Goal: Task Accomplishment & Management: Complete application form

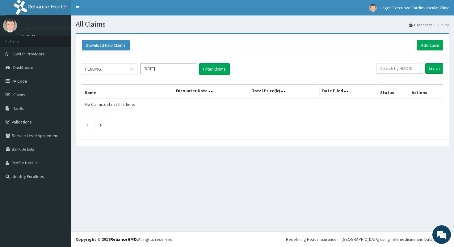
click at [410, 52] on div "Download Paid Claims Add Claim" at bounding box center [263, 45] width 368 height 17
click at [419, 48] on link "Add Claim" at bounding box center [430, 45] width 26 height 11
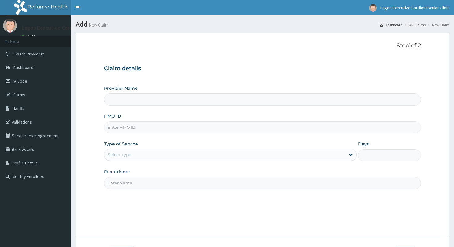
click at [189, 123] on input "HMO ID" at bounding box center [262, 127] width 317 height 12
paste input "MRP/10146/A"
type input "MRP/10146/A"
click at [155, 160] on div "Select type" at bounding box center [230, 154] width 253 height 12
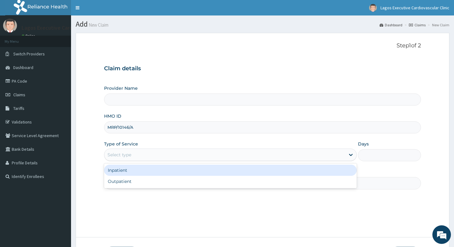
click at [155, 175] on div "Inpatient" at bounding box center [230, 169] width 253 height 11
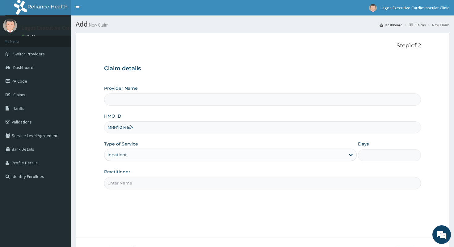
type input "Lagos executive cardiovascular clinic (LECC)"
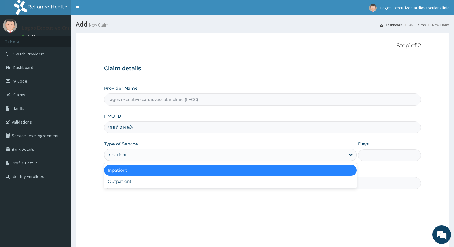
click at [149, 152] on div "Inpatient" at bounding box center [224, 155] width 241 height 10
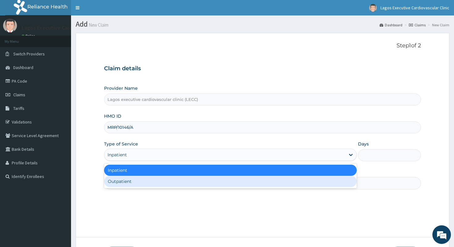
click at [149, 180] on div "Outpatient" at bounding box center [230, 181] width 253 height 11
type input "1"
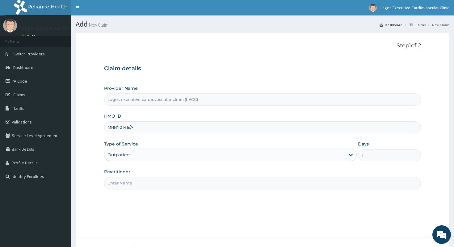
click at [149, 180] on input "Practitioner" at bounding box center [262, 183] width 317 height 12
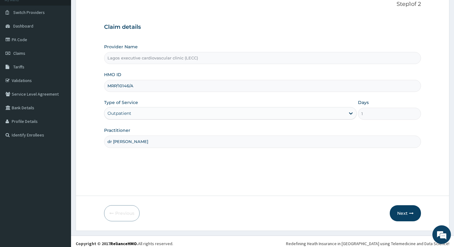
scroll to position [46, 0]
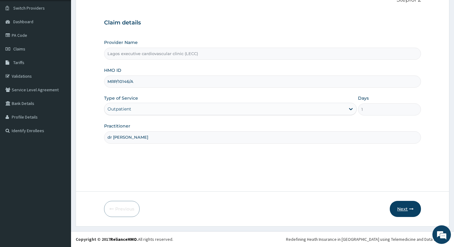
type input "dr udu"
click at [405, 205] on button "Next" at bounding box center [405, 209] width 31 height 16
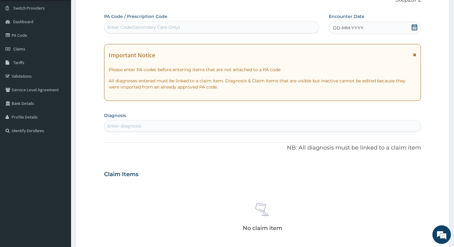
scroll to position [0, 0]
click at [151, 130] on div "Enter diagnosis" at bounding box center [262, 126] width 317 height 10
click at [142, 31] on div "Enter Code(Secondary Care Only)" at bounding box center [211, 27] width 214 height 10
paste input "PA/77A1B6"
type input "PA/77A1B6"
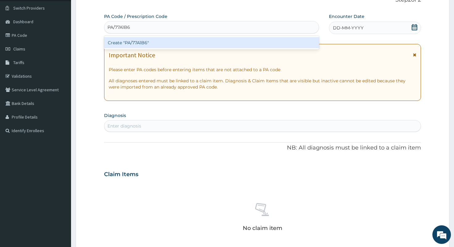
click at [145, 40] on div "Create "PA/77A1B6"" at bounding box center [211, 42] width 215 height 11
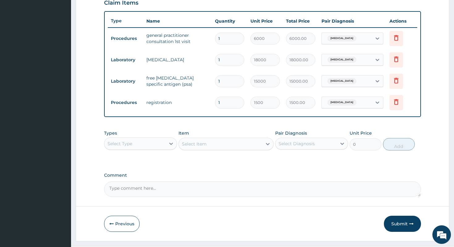
scroll to position [210, 0]
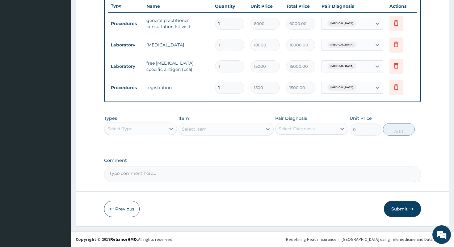
click at [402, 208] on button "Submit" at bounding box center [402, 209] width 37 height 16
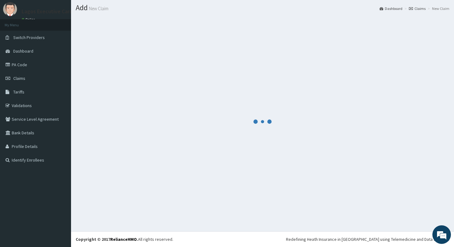
scroll to position [16, 0]
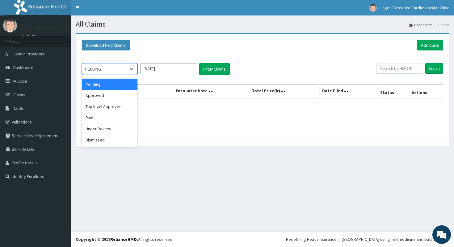
click at [107, 73] on div "PENDING" at bounding box center [103, 69] width 43 height 10
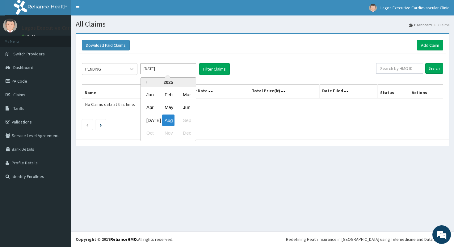
click at [166, 68] on input "[DATE]" at bounding box center [169, 68] width 56 height 11
click at [151, 119] on div "Jul" at bounding box center [150, 119] width 12 height 11
type input "Jul 2025"
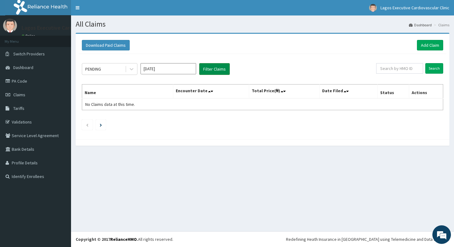
click at [215, 69] on button "Filter Claims" at bounding box center [214, 69] width 31 height 12
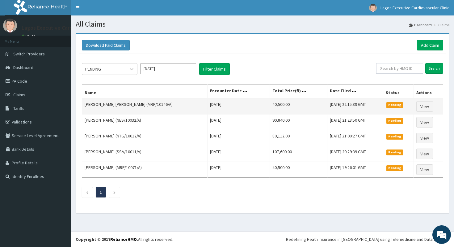
click at [270, 106] on td "40,500.00" at bounding box center [299, 106] width 58 height 16
copy td "40,500.00"
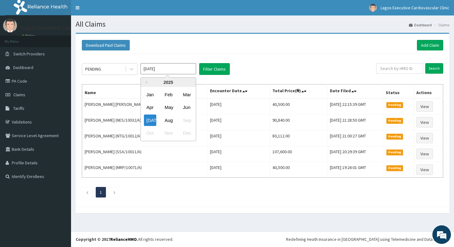
click at [169, 69] on input "[DATE]" at bounding box center [169, 68] width 56 height 11
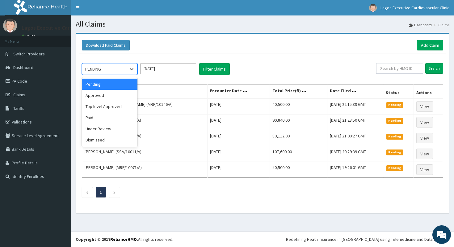
click at [93, 67] on div "PENDING" at bounding box center [93, 69] width 16 height 6
click at [103, 103] on div "Top level Approved" at bounding box center [110, 106] width 56 height 11
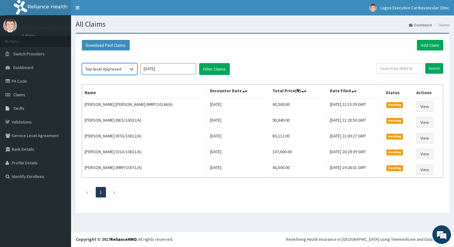
click at [110, 71] on div "Top level Approved" at bounding box center [103, 69] width 36 height 6
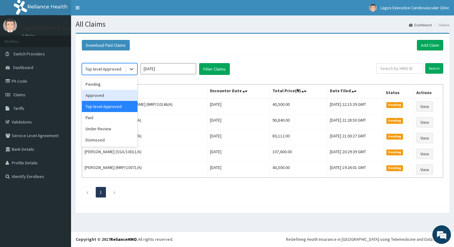
click at [110, 95] on div "Approved" at bounding box center [110, 95] width 56 height 11
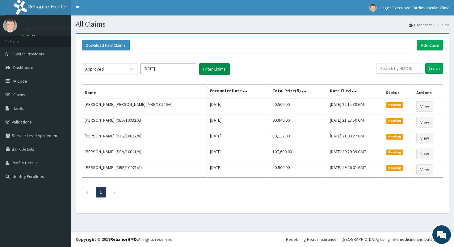
click at [214, 65] on button "Filter Claims" at bounding box center [214, 69] width 31 height 12
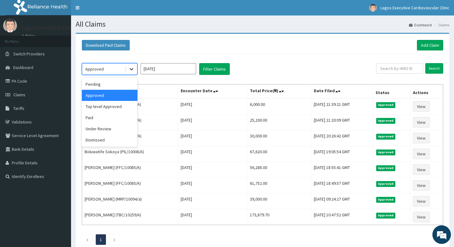
click at [127, 67] on div at bounding box center [131, 68] width 11 height 11
click at [113, 84] on div "Pending" at bounding box center [110, 83] width 56 height 11
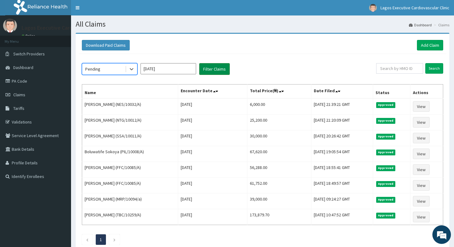
click at [206, 71] on button "Filter Claims" at bounding box center [214, 69] width 31 height 12
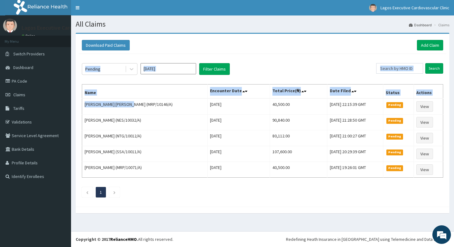
drag, startPoint x: 134, startPoint y: 103, endPoint x: 81, endPoint y: 101, distance: 53.2
click at [81, 102] on div "Pending Jul 2025 Filter Claims Search Name Encounter Date Total Price(₦) Date F…" at bounding box center [263, 129] width 368 height 150
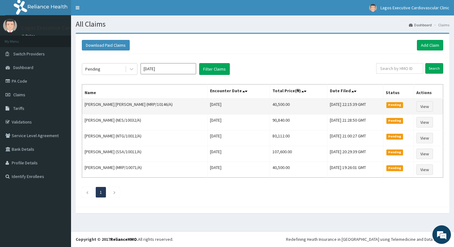
click at [93, 105] on td "[PERSON_NAME] [PERSON_NAME] (MRP/10146/A)" at bounding box center [144, 106] width 125 height 16
click at [135, 104] on td "[PERSON_NAME] [PERSON_NAME] (MRP/10146/A)" at bounding box center [144, 106] width 125 height 16
drag, startPoint x: 134, startPoint y: 104, endPoint x: 84, endPoint y: 104, distance: 49.8
click at [84, 104] on td "[PERSON_NAME] [PERSON_NAME] (MRP/10146/A)" at bounding box center [144, 106] width 125 height 16
copy td "THOMPSON BENSON-AJAYI"
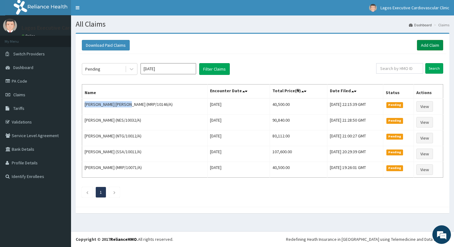
click at [429, 45] on link "Add Claim" at bounding box center [430, 45] width 26 height 11
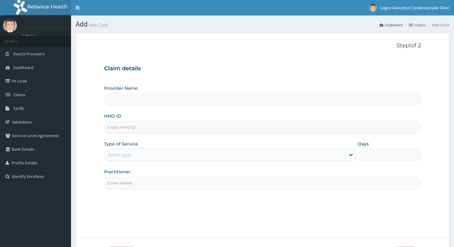
type input "Lagos executive cardiovascular clinic (LECC)"
click at [36, 96] on link "Claims" at bounding box center [35, 95] width 71 height 14
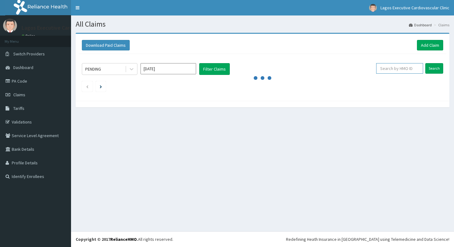
click at [410, 70] on input "text" at bounding box center [399, 68] width 47 height 11
paste input "MRP/10090/A"
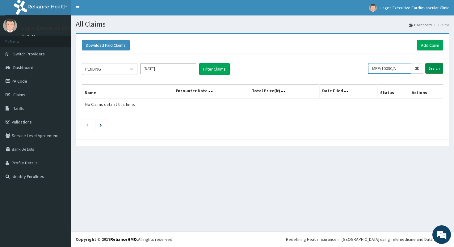
type input "MRP/10090/A"
click at [427, 71] on input "Search" at bounding box center [434, 68] width 18 height 11
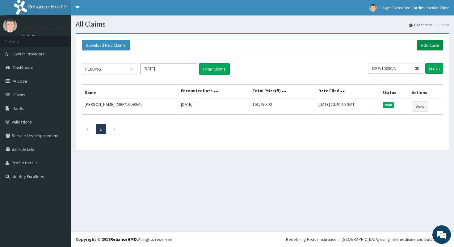
click at [425, 48] on link "Add Claim" at bounding box center [430, 45] width 26 height 11
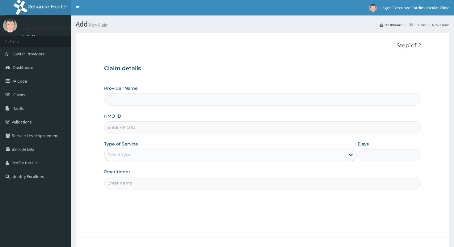
click at [218, 124] on input "HMO ID" at bounding box center [262, 127] width 317 height 12
paste input "MRP/10090/A"
type input "MRP/10090/A"
click at [187, 151] on div "Select type" at bounding box center [224, 155] width 241 height 10
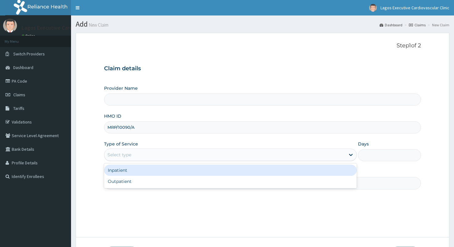
type input "Lagos executive cardiovascular clinic (LECC)"
click at [181, 176] on div "Inpatient Outpatient" at bounding box center [230, 175] width 253 height 25
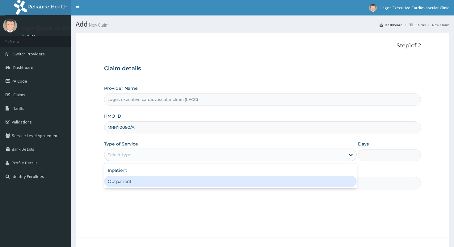
click at [170, 180] on div "Outpatient" at bounding box center [230, 181] width 253 height 11
type input "1"
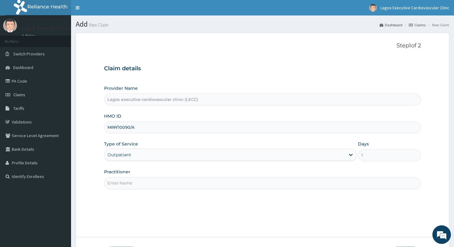
click at [166, 180] on input "Practitioner" at bounding box center [262, 183] width 317 height 12
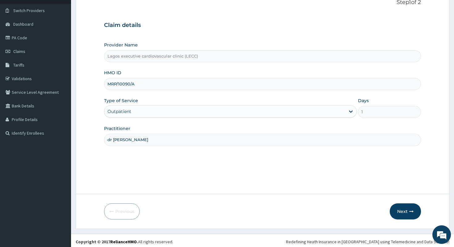
scroll to position [46, 0]
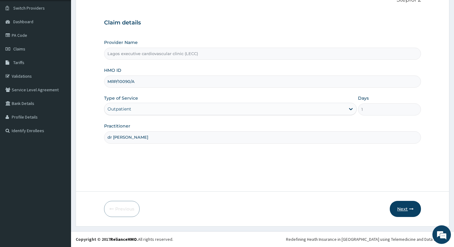
type input "dr udu"
click at [410, 208] on icon "button" at bounding box center [411, 208] width 4 height 4
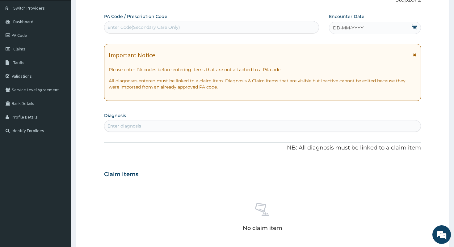
click at [120, 23] on div "Enter Code(Secondary Care Only)" at bounding box center [211, 27] width 214 height 10
paste input "PA/CAB89D"
type input "PA/CAB89D"
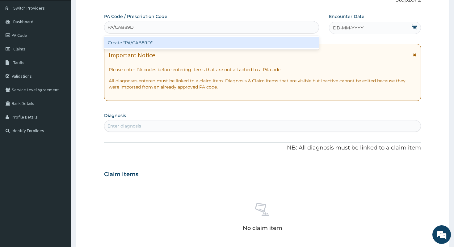
click at [133, 42] on div "Create "PA/CAB89D"" at bounding box center [211, 42] width 215 height 11
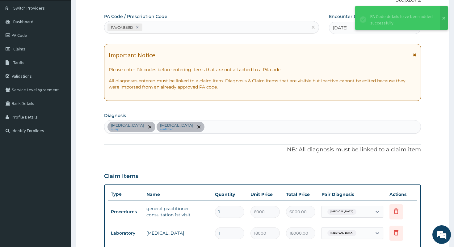
scroll to position [198, 0]
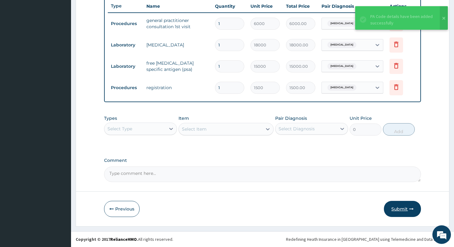
click at [401, 201] on button "Submit" at bounding box center [402, 209] width 37 height 16
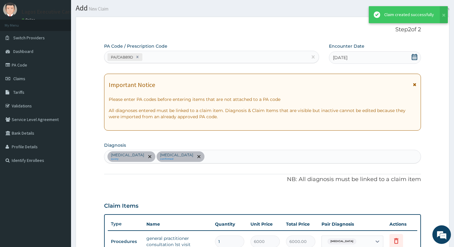
scroll to position [234, 0]
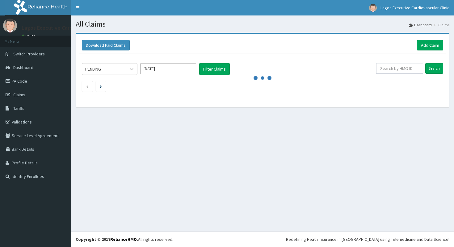
click at [176, 70] on input "[DATE]" at bounding box center [169, 68] width 56 height 11
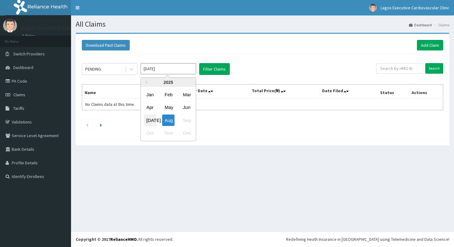
click at [153, 115] on div "[DATE]" at bounding box center [150, 119] width 12 height 11
type input "[DATE]"
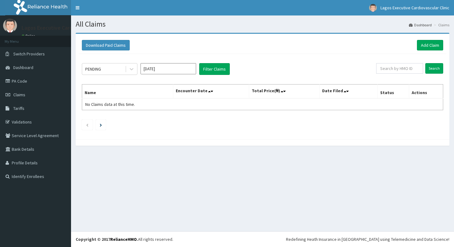
click at [223, 59] on div "PENDING [DATE] Filter Claims Search Name Encounter Date Total Price(₦) Date Fil…" at bounding box center [263, 95] width 368 height 82
click at [220, 67] on button "Filter Claims" at bounding box center [214, 69] width 31 height 12
click at [219, 60] on div "PENDING [DATE] Filter Claims Search Name Encounter Date Total Price(₦) Date Fil…" at bounding box center [263, 95] width 368 height 82
click at [220, 67] on button "Filter Claims" at bounding box center [214, 69] width 31 height 12
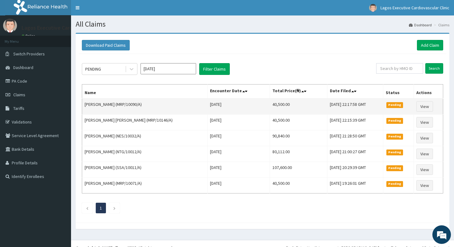
click at [270, 104] on td "40,500.00" at bounding box center [299, 106] width 58 height 16
copy td "40,500.00"
drag, startPoint x: 108, startPoint y: 105, endPoint x: 84, endPoint y: 104, distance: 24.4
click at [84, 104] on td "[PERSON_NAME] (MRP/10090/A)" at bounding box center [144, 106] width 125 height 16
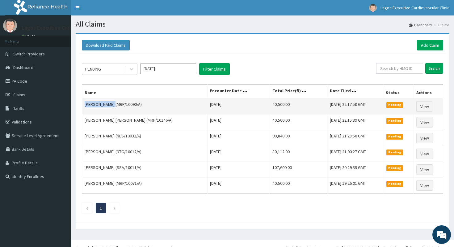
copy td "[PERSON_NAME]"
